Goal: Find specific page/section: Find specific page/section

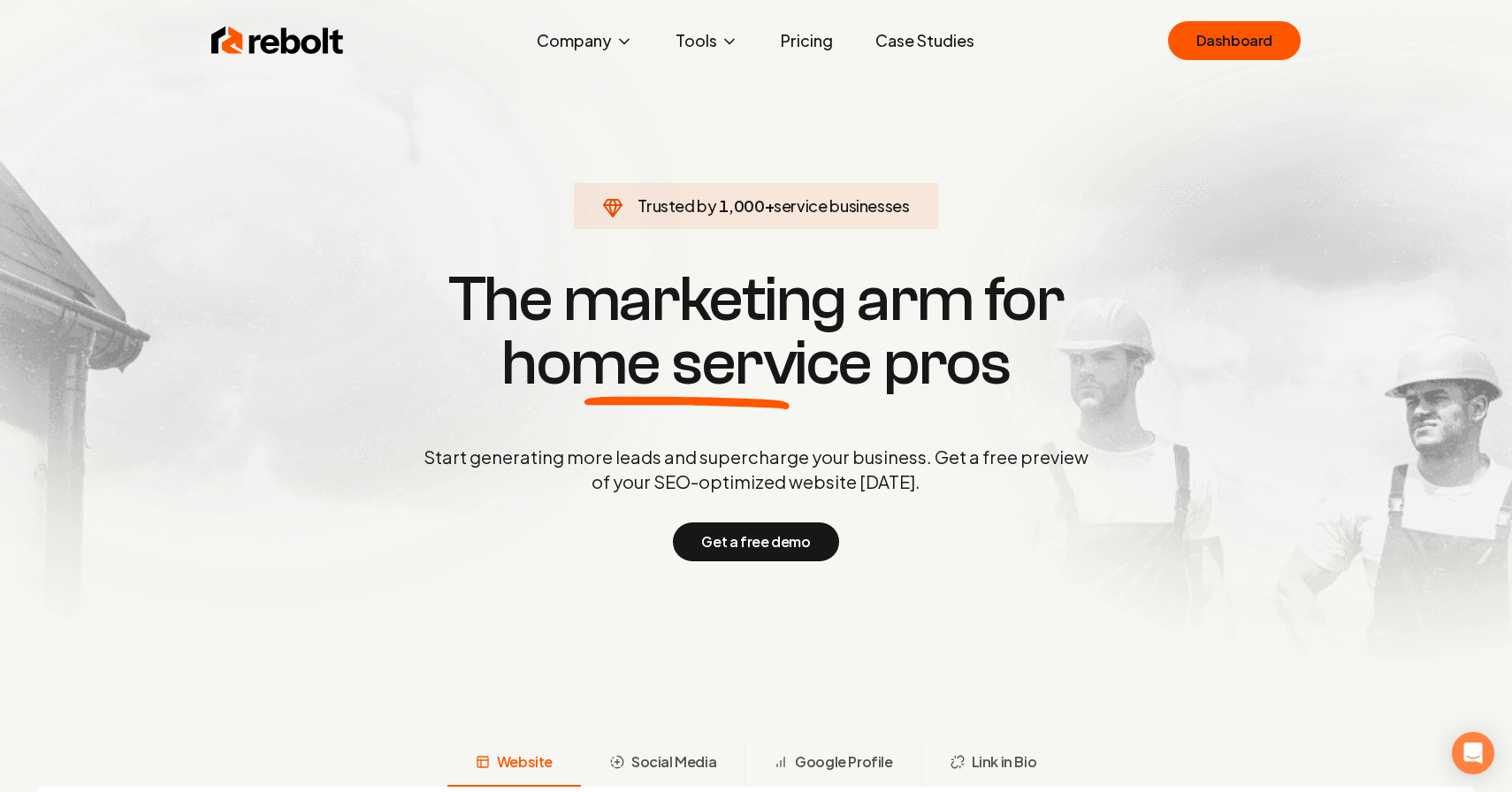
click at [1204, 14] on div "Rebolt Company About Blog Jobs Help Center Tools Google Review QR Code Generato…" at bounding box center [756, 41] width 1132 height 54
click at [1204, 37] on link "Dashboard" at bounding box center [1234, 40] width 133 height 39
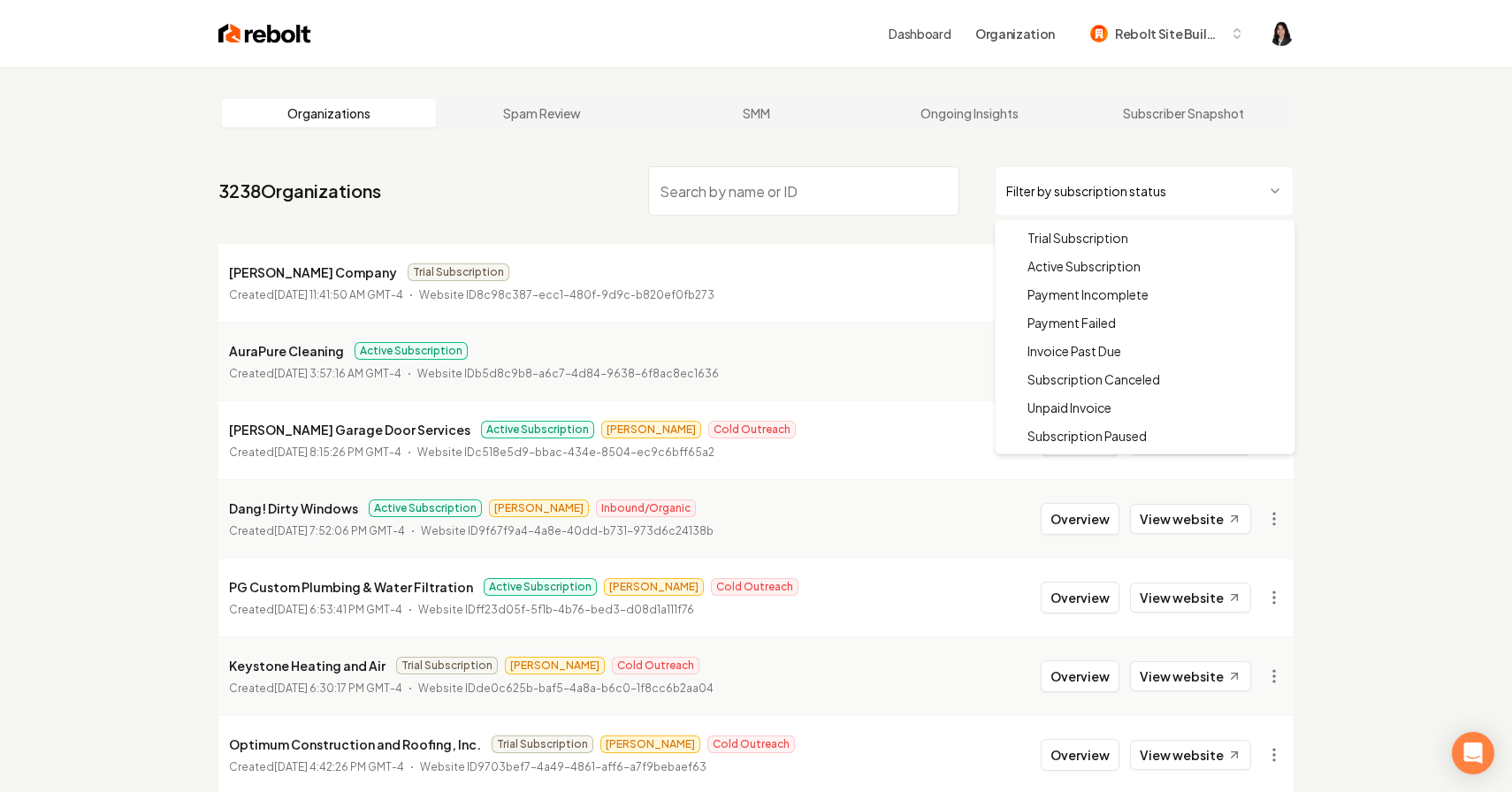
click at [1060, 186] on html "Dashboard Organization Rebolt Site Builder Organizations Spam Review SMM Ongoin…" at bounding box center [756, 396] width 1512 height 792
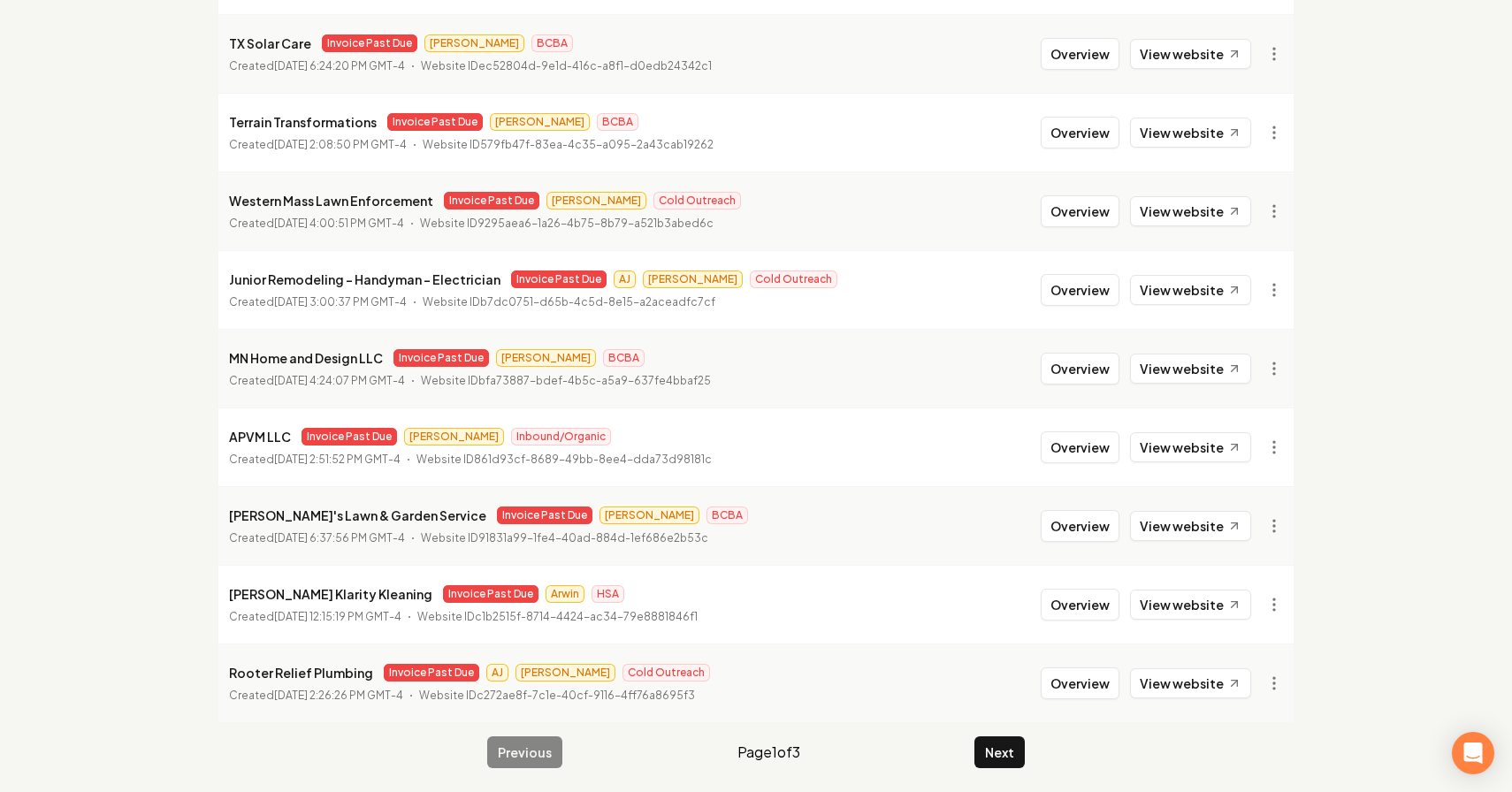
scroll to position [312, 0]
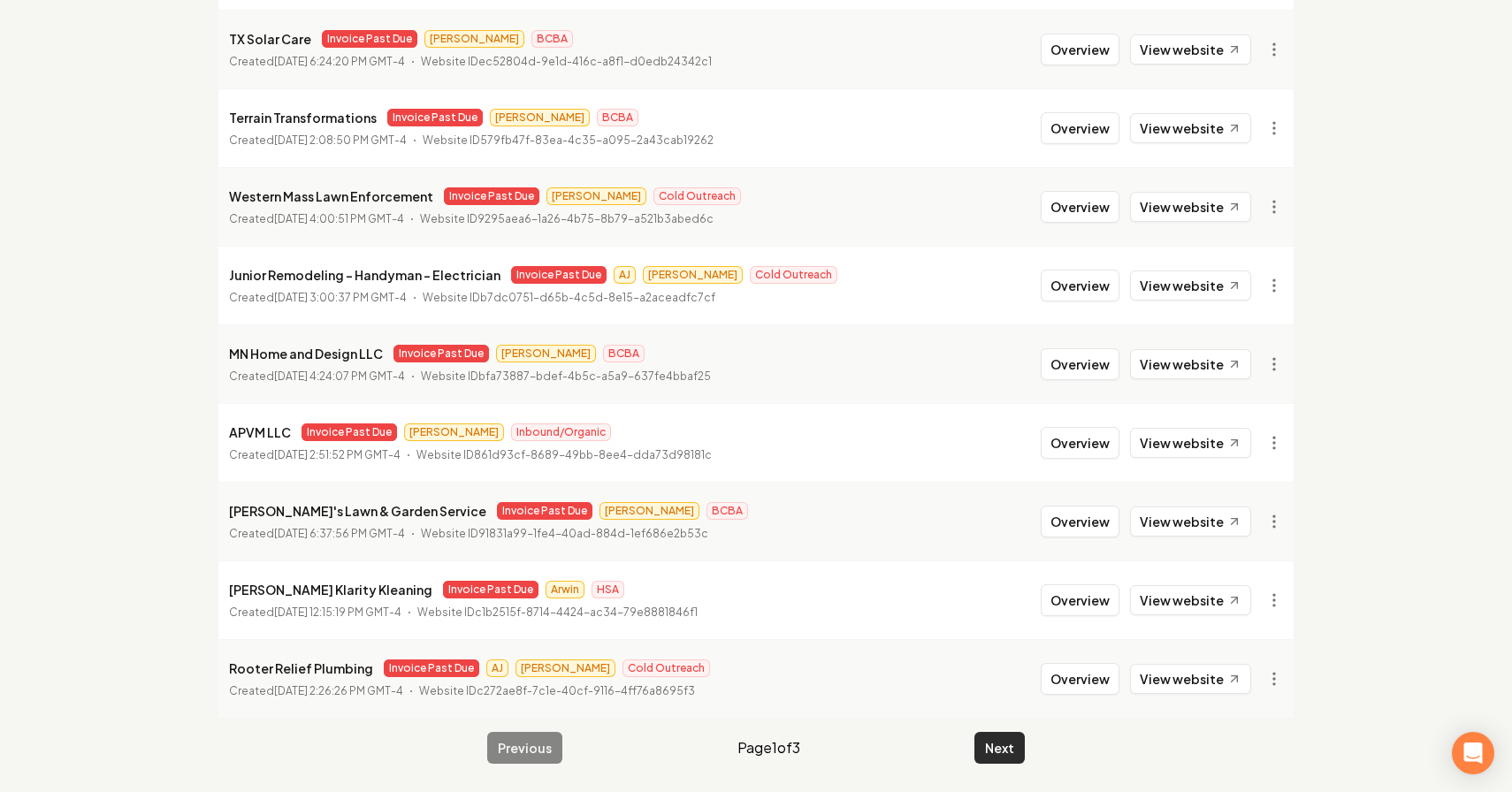
click at [995, 757] on button "Next" at bounding box center [999, 748] width 51 height 32
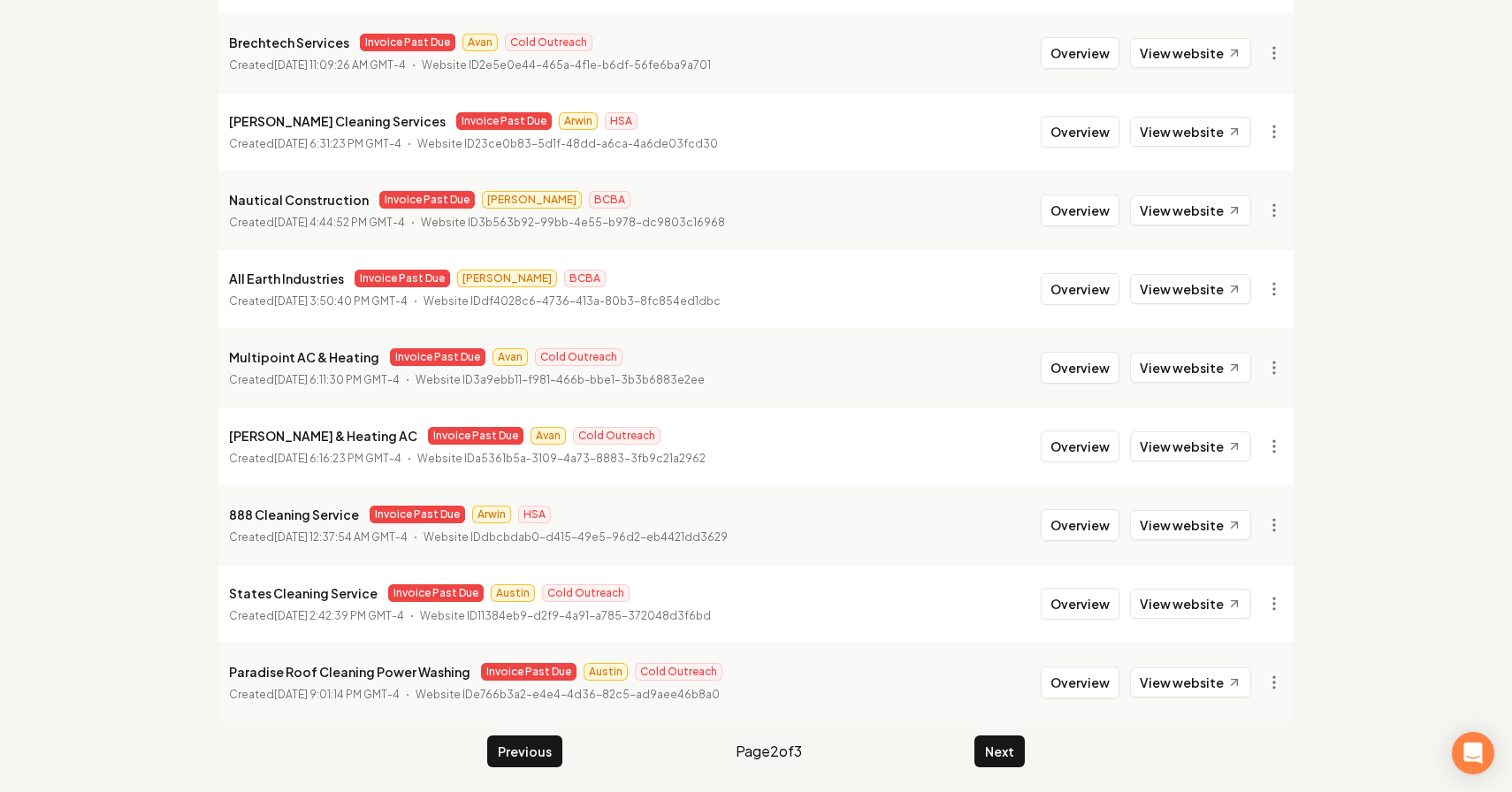
scroll to position [312, 0]
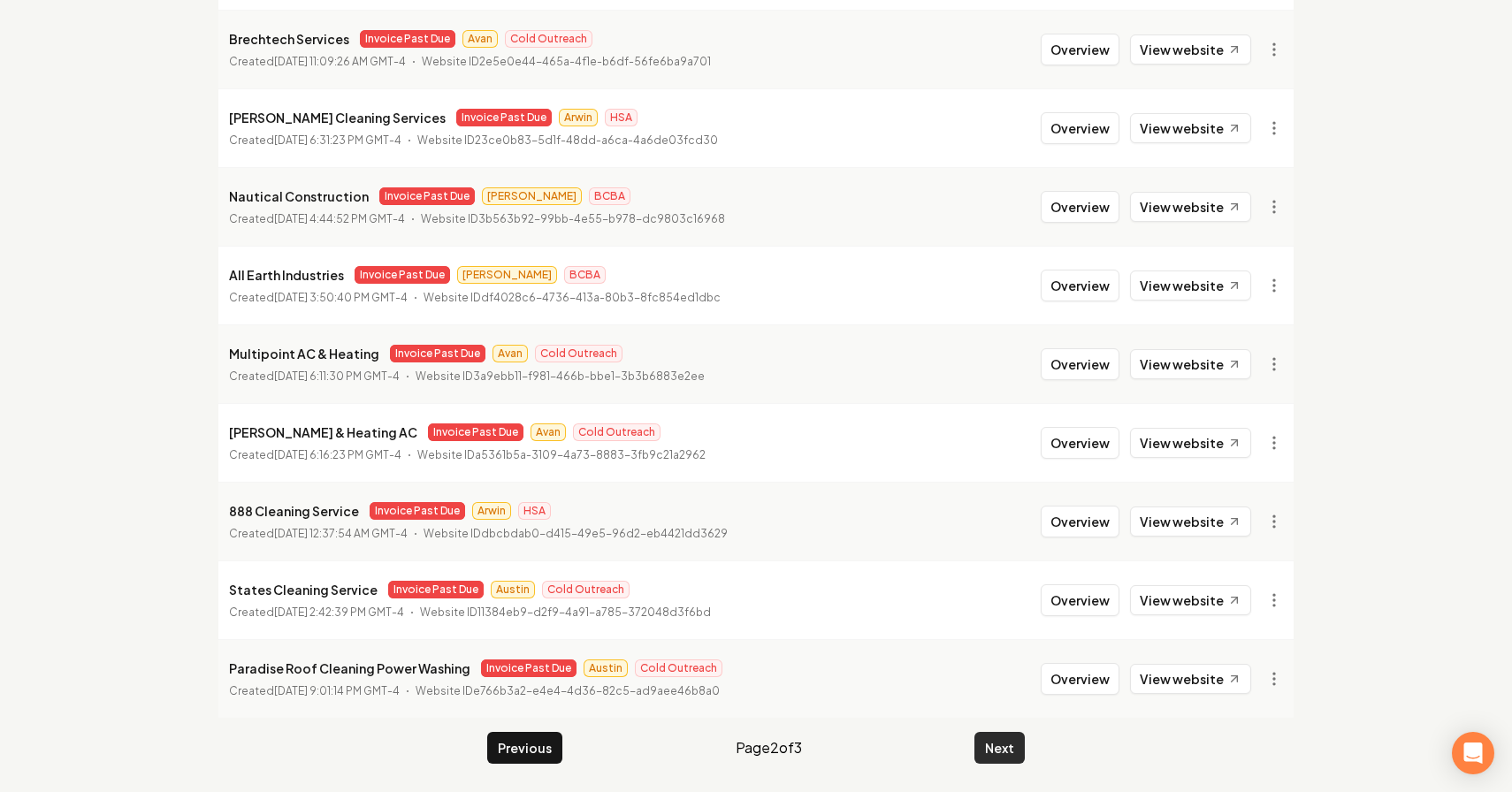
click at [1006, 747] on button "Next" at bounding box center [999, 748] width 51 height 32
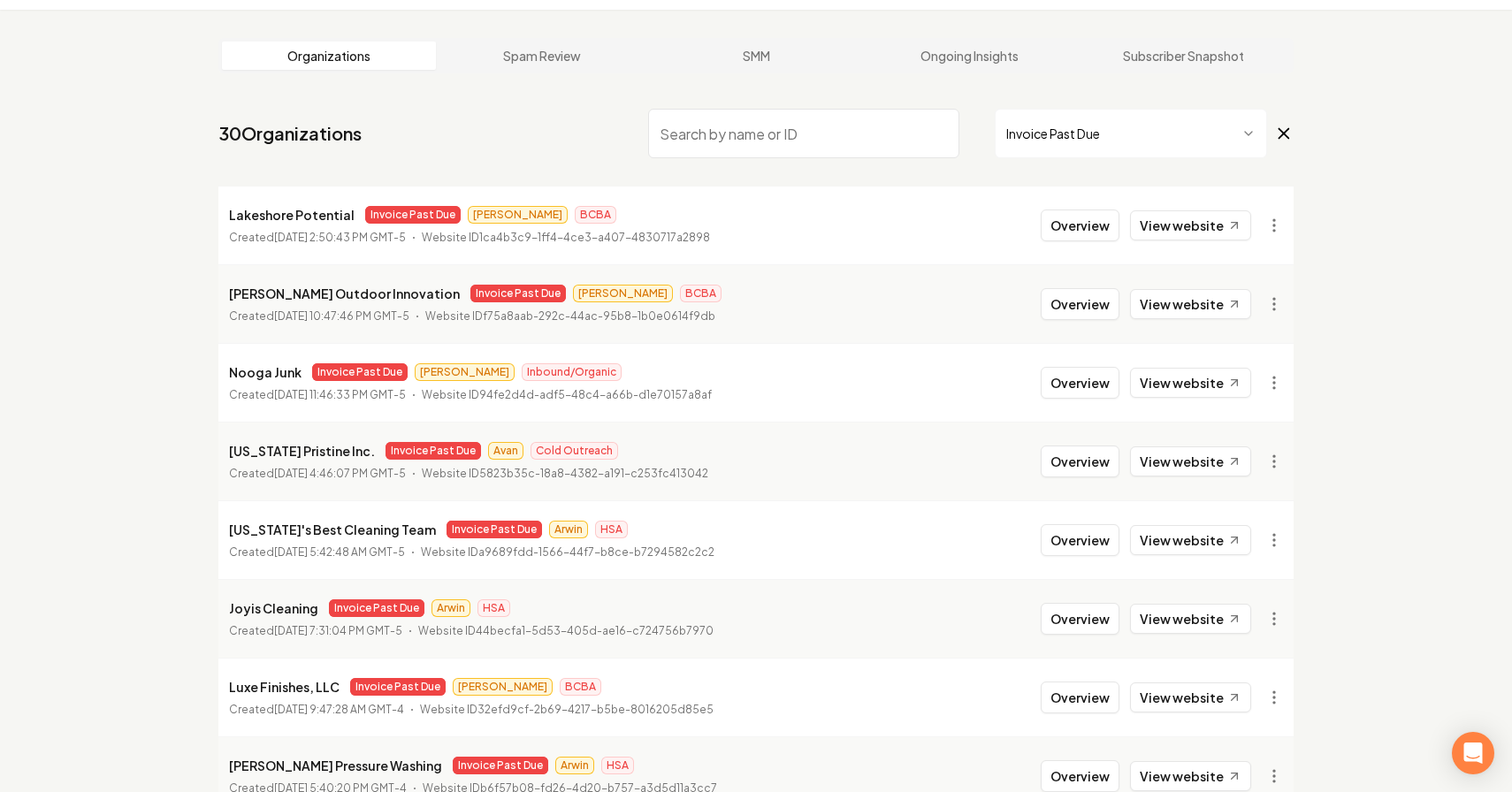
scroll to position [312, 0]
